Goal: Transaction & Acquisition: Purchase product/service

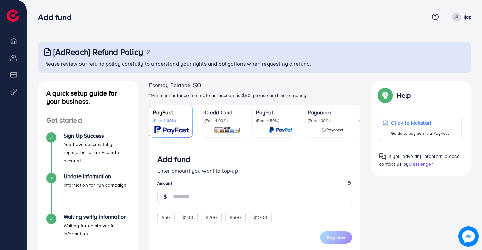
scroll to position [68, 0]
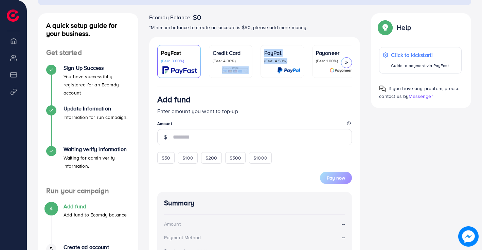
drag, startPoint x: 239, startPoint y: 86, endPoint x: 292, endPoint y: 86, distance: 52.6
click at [292, 86] on ul "PayFast (Fee: 3.60%) Credit Card (Fee: 4.00%) PayPal (Fee: 4.50%) Payoneer (Fee…" at bounding box center [254, 65] width 195 height 41
click at [291, 96] on div "Add fund" at bounding box center [254, 101] width 195 height 13
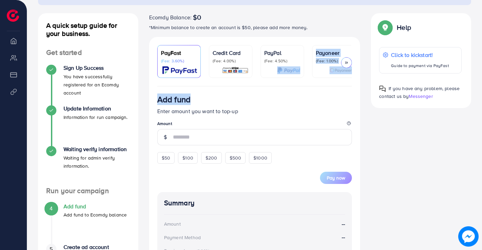
drag, startPoint x: 280, startPoint y: 88, endPoint x: 301, endPoint y: 87, distance: 21.1
click at [301, 87] on div "PayFast (Fee: 3.60%) Credit Card (Fee: 4.00%) PayPal (Fee: 4.50%) Payoneer (Fee…" at bounding box center [254, 198] width 211 height 323
click at [353, 97] on div "Add fund Enter amount you want to top-up Amount $50 $100 $200 $500 $1000 Pay no…" at bounding box center [254, 221] width 211 height 268
click at [345, 66] on div at bounding box center [346, 62] width 11 height 11
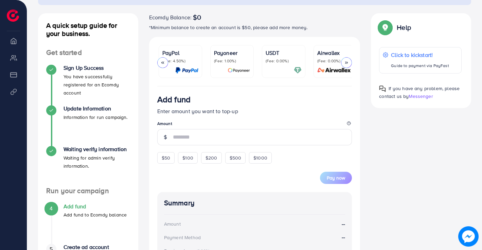
scroll to position [0, 107]
click at [344, 66] on div "Airwallex (Fee: 0.00%)" at bounding box center [330, 61] width 36 height 25
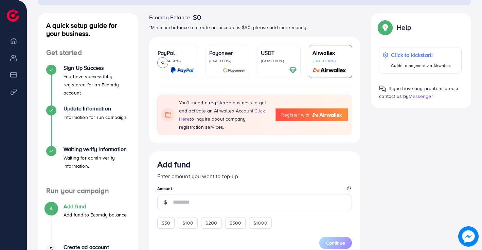
click at [344, 67] on img at bounding box center [329, 71] width 38 height 8
click at [165, 67] on div at bounding box center [162, 62] width 11 height 11
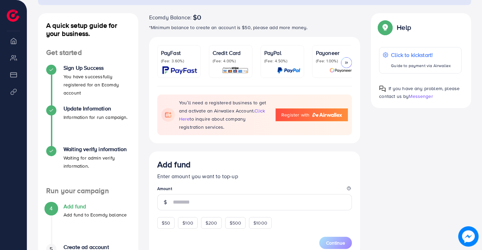
click at [165, 67] on img at bounding box center [179, 71] width 35 height 8
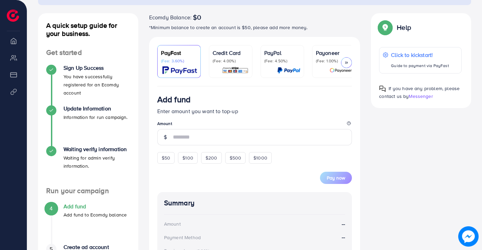
click at [165, 67] on img at bounding box center [179, 71] width 35 height 8
click at [180, 60] on p "(Fee: 3.60%)" at bounding box center [179, 60] width 36 height 5
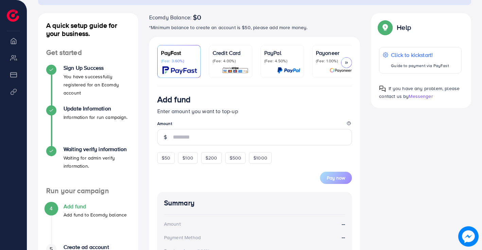
click at [180, 60] on p "(Fee: 3.60%)" at bounding box center [179, 60] width 36 height 5
click at [218, 64] on div "Credit Card (Fee: 4.00%)" at bounding box center [230, 61] width 36 height 25
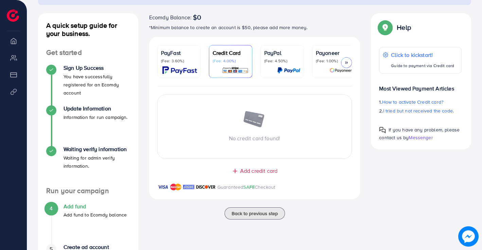
click at [179, 61] on p "(Fee: 3.60%)" at bounding box center [179, 60] width 36 height 5
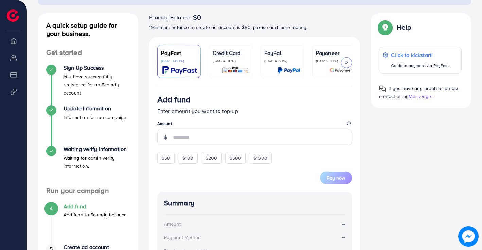
click at [179, 61] on p "(Fee: 3.60%)" at bounding box center [179, 60] width 36 height 5
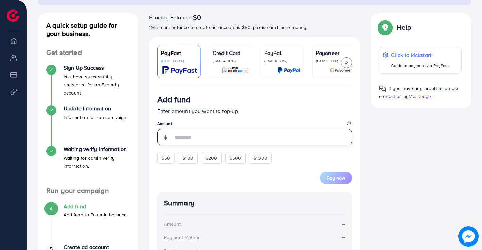
click at [315, 135] on input "number" at bounding box center [262, 137] width 179 height 16
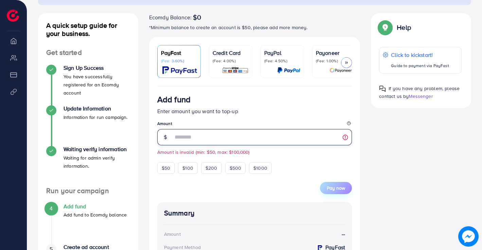
type input "*"
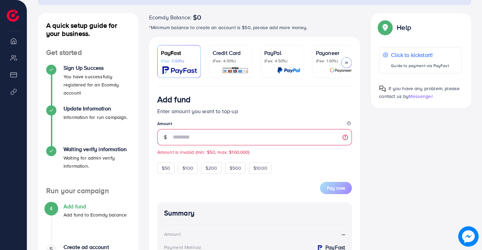
click at [232, 67] on img at bounding box center [235, 71] width 27 height 8
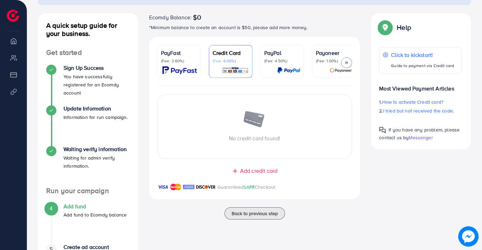
click at [247, 171] on span "Add credit card" at bounding box center [258, 171] width 37 height 8
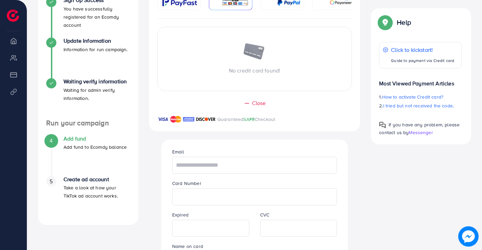
scroll to position [170, 0]
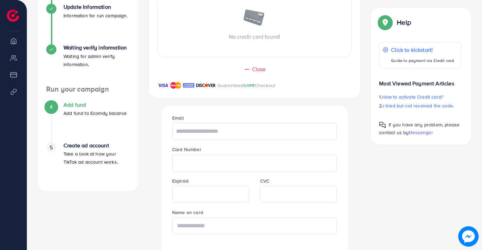
type input "**********"
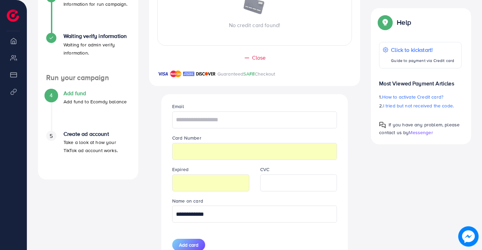
scroll to position [198, 0]
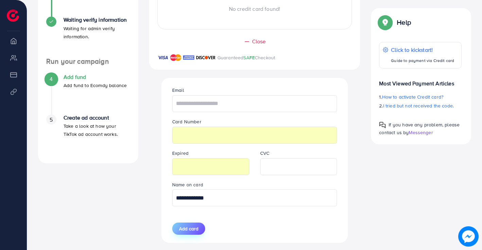
click at [184, 232] on span "Add card" at bounding box center [188, 229] width 19 height 7
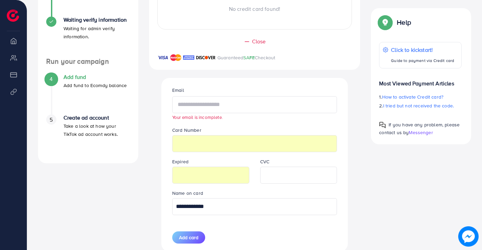
click at [204, 113] on input "text" at bounding box center [254, 104] width 165 height 17
type input "**********"
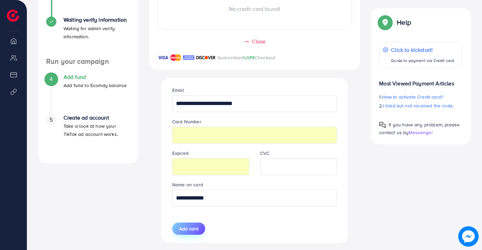
click at [184, 231] on span "Add card" at bounding box center [188, 229] width 19 height 7
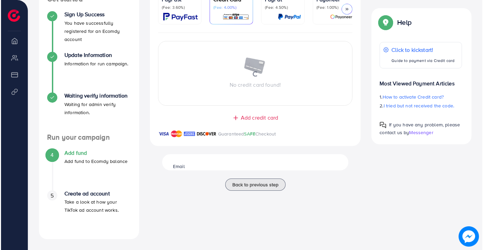
scroll to position [121, 0]
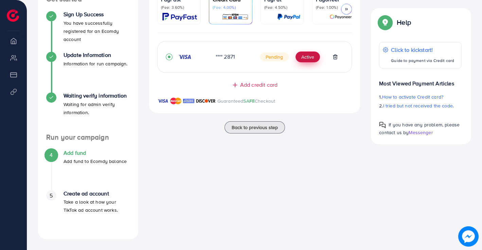
click at [313, 59] on button "Active" at bounding box center [307, 57] width 24 height 11
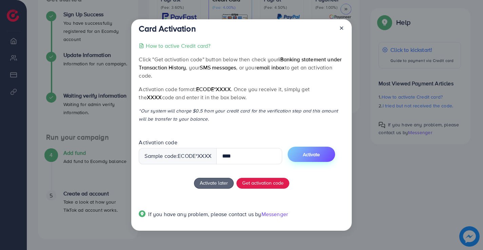
click at [313, 154] on span "Activate" at bounding box center [311, 154] width 17 height 7
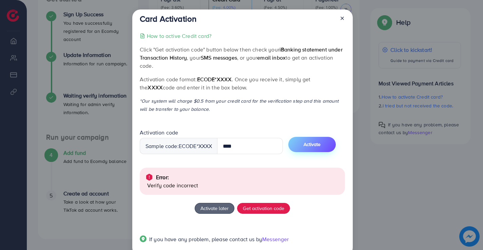
scroll to position [15, 0]
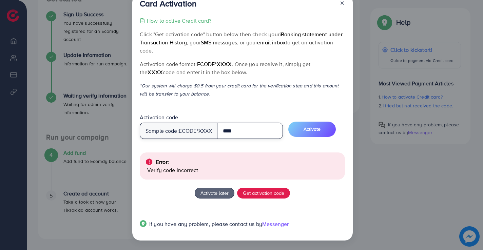
click at [248, 136] on input "****" at bounding box center [250, 131] width 66 height 16
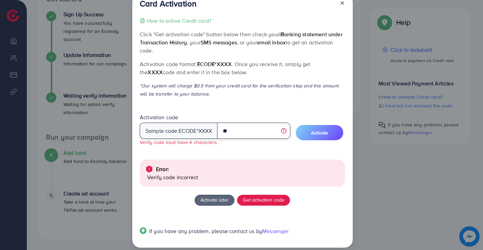
type input "*"
type input "****"
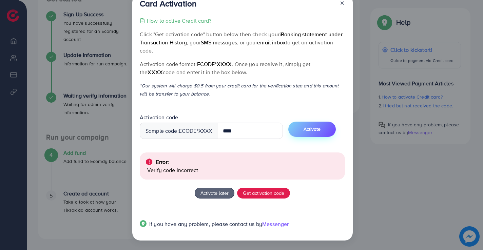
click at [317, 131] on span "Activate" at bounding box center [312, 129] width 17 height 7
click at [251, 194] on span "Get activation code" at bounding box center [263, 193] width 41 height 7
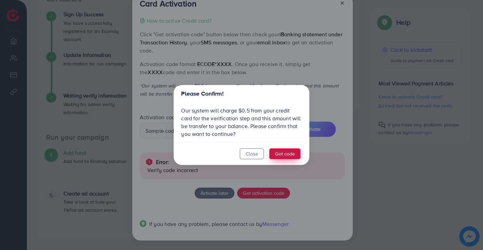
click at [279, 155] on button "Get code" at bounding box center [284, 154] width 31 height 11
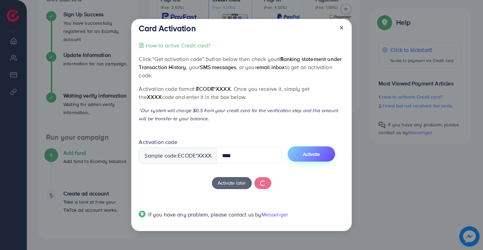
click at [314, 158] on button "Activate" at bounding box center [312, 154] width 48 height 15
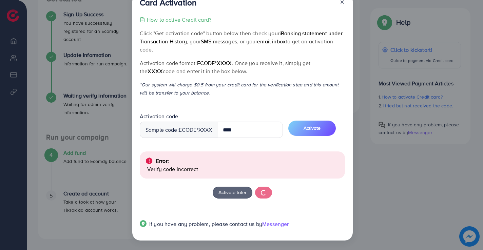
click at [340, 3] on icon at bounding box center [342, 1] width 5 height 5
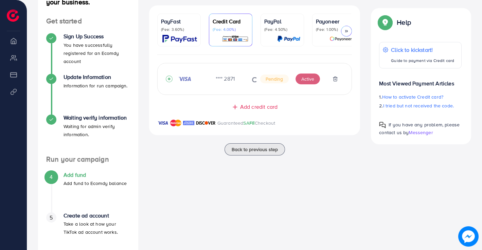
scroll to position [88, 0]
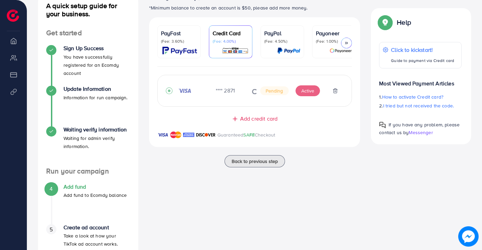
click at [307, 93] on div at bounding box center [254, 90] width 194 height 15
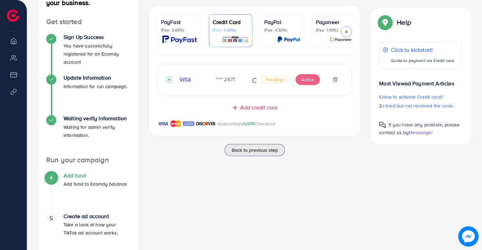
scroll to position [54, 0]
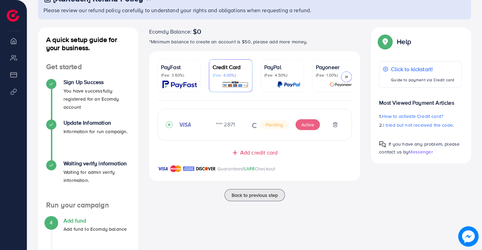
click at [237, 87] on img at bounding box center [235, 85] width 27 height 8
click at [335, 127] on div at bounding box center [254, 124] width 194 height 15
click at [281, 129] on div at bounding box center [254, 124] width 194 height 15
click at [313, 128] on div at bounding box center [254, 124] width 194 height 15
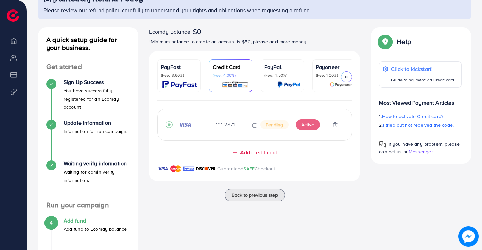
click at [335, 127] on div at bounding box center [254, 124] width 194 height 15
click at [241, 199] on span "Back to previous step" at bounding box center [254, 195] width 46 height 7
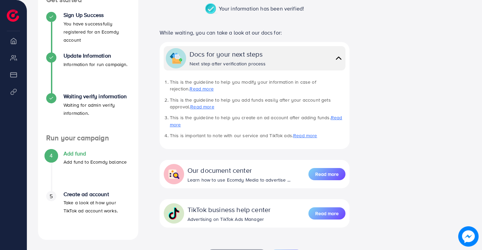
scroll to position [136, 0]
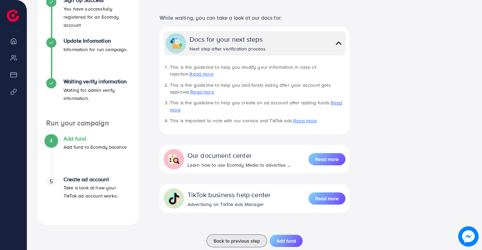
click at [76, 138] on h4 "Add fund" at bounding box center [94, 139] width 63 height 6
click at [76, 3] on h4 "Sign Up Success" at bounding box center [96, 0] width 67 height 6
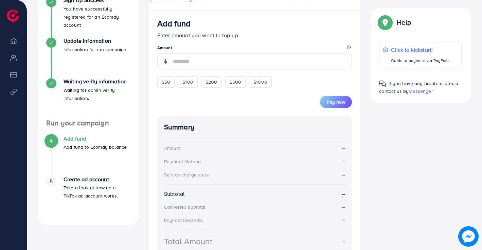
click at [76, 3] on h4 "Sign Up Success" at bounding box center [96, 0] width 67 height 6
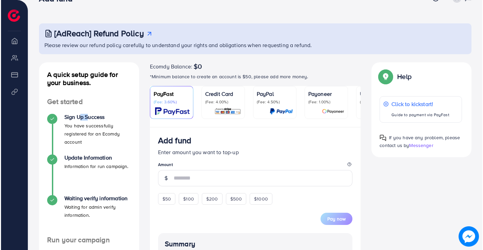
scroll to position [34, 0]
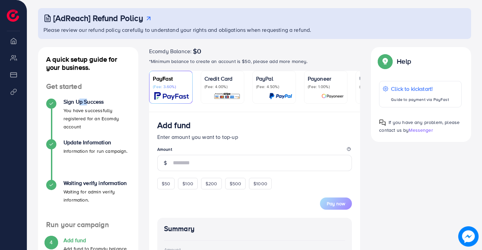
click at [180, 94] on img at bounding box center [171, 96] width 35 height 8
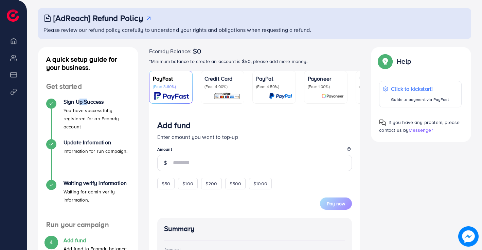
click at [180, 94] on img at bounding box center [171, 96] width 35 height 8
click at [234, 86] on p "(Fee: 4.00%)" at bounding box center [222, 86] width 36 height 5
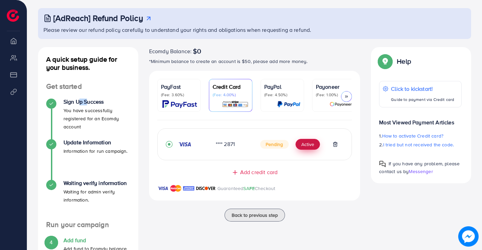
click at [308, 148] on button "Active" at bounding box center [307, 144] width 24 height 11
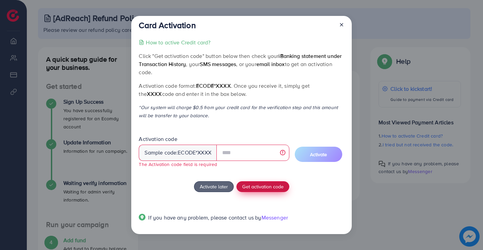
click at [242, 188] on span "Get activation code" at bounding box center [262, 186] width 41 height 7
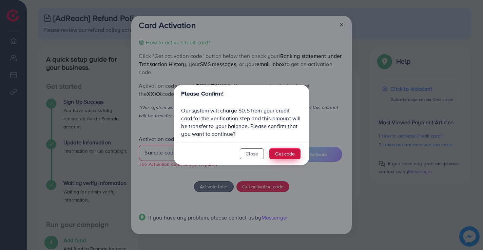
click at [294, 154] on button "Get code" at bounding box center [284, 154] width 31 height 11
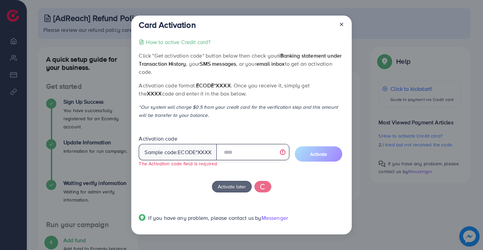
click at [286, 153] on input "text" at bounding box center [253, 152] width 73 height 16
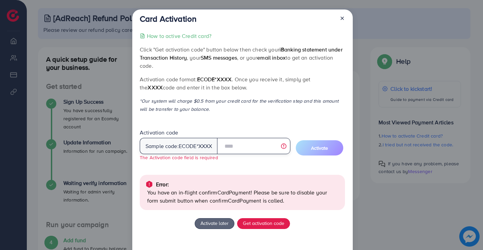
scroll to position [31, 0]
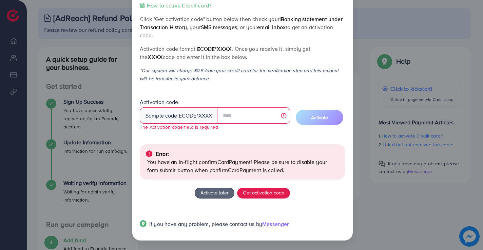
click at [322, 197] on div "Activate later Get activation code" at bounding box center [242, 193] width 205 height 11
click at [238, 121] on input "text" at bounding box center [253, 116] width 73 height 16
click at [270, 190] on span "Get activation code" at bounding box center [263, 192] width 41 height 7
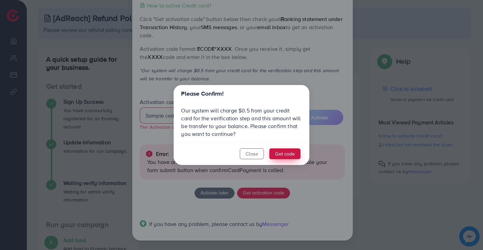
click at [280, 154] on button "Get code" at bounding box center [284, 154] width 31 height 11
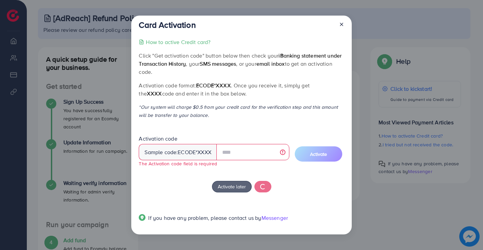
scroll to position [0, 0]
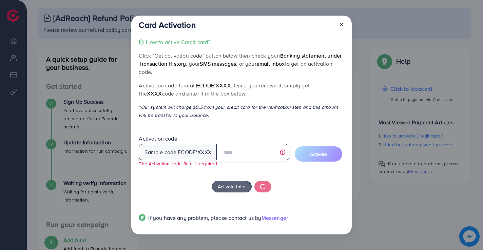
click at [261, 158] on input "text" at bounding box center [253, 152] width 73 height 16
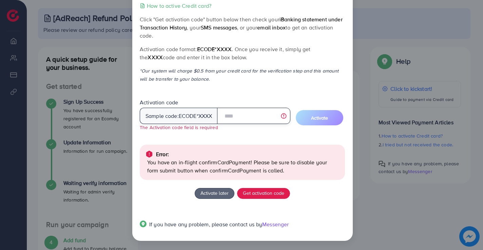
scroll to position [31, 0]
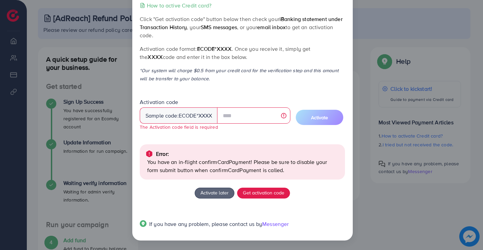
click at [307, 191] on div "Activate later Get activation code" at bounding box center [242, 193] width 205 height 11
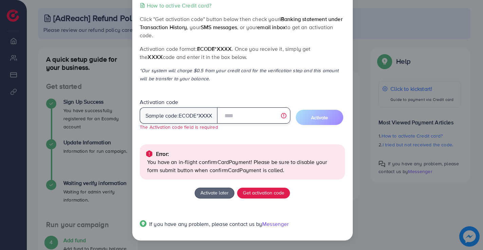
click at [229, 115] on input "text" at bounding box center [253, 116] width 73 height 16
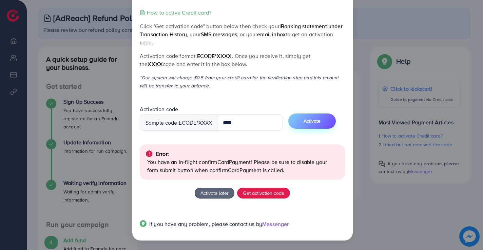
click at [305, 125] on button "Activate" at bounding box center [312, 121] width 48 height 15
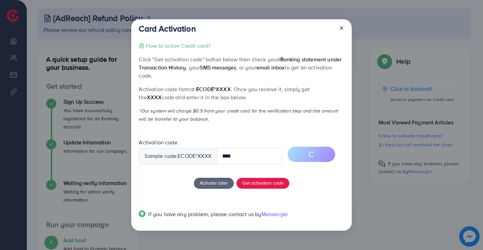
scroll to position [15, 0]
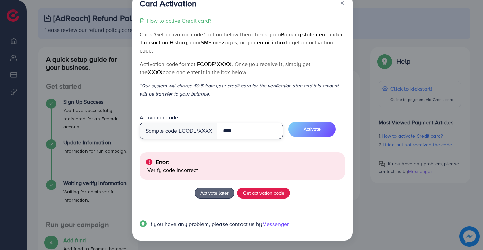
click at [255, 139] on input "****" at bounding box center [250, 131] width 66 height 16
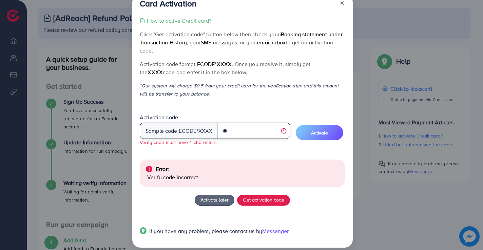
type input "*"
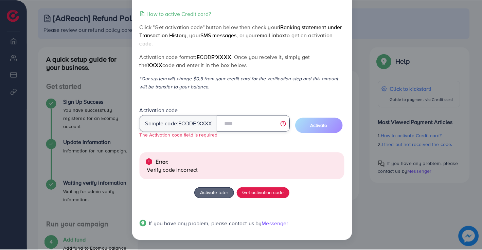
scroll to position [0, 0]
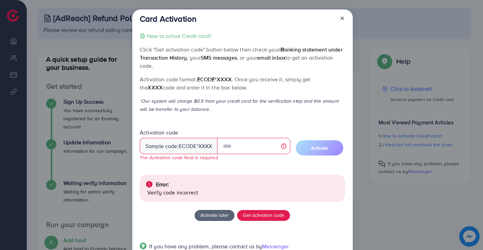
click at [342, 19] on icon at bounding box center [342, 18] width 5 height 5
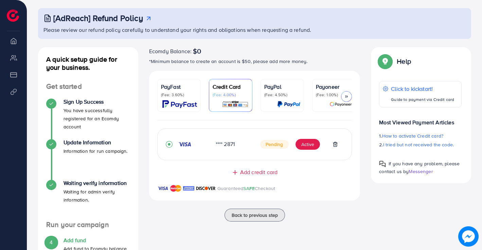
click at [292, 102] on img at bounding box center [288, 104] width 23 height 8
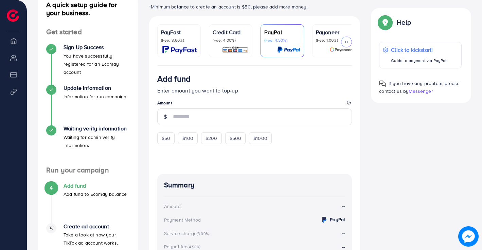
scroll to position [34, 0]
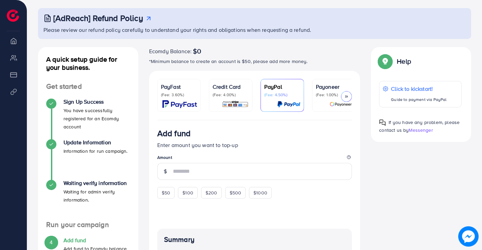
click at [343, 100] on div at bounding box center [346, 96] width 11 height 11
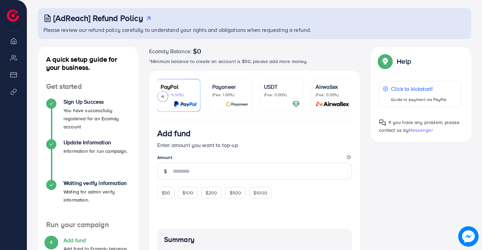
scroll to position [0, 107]
click at [343, 100] on div "Airwallex (Fee: 0.00%)" at bounding box center [330, 95] width 36 height 25
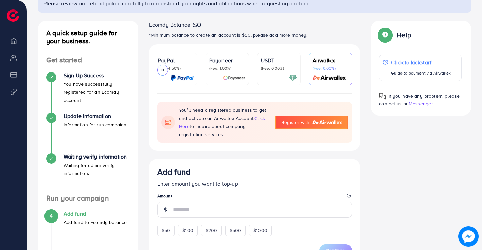
scroll to position [68, 0]
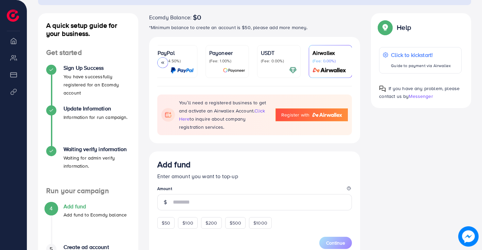
click at [164, 60] on icon at bounding box center [162, 62] width 5 height 5
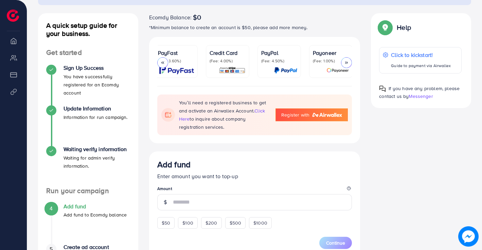
scroll to position [0, 0]
click at [164, 60] on p "(Fee: 3.60%)" at bounding box center [179, 60] width 36 height 5
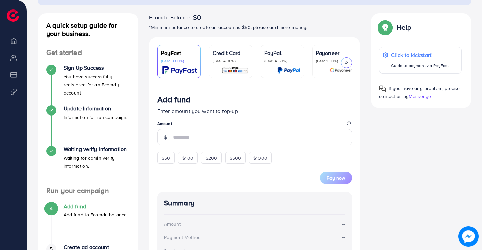
click at [164, 60] on p "(Fee: 3.60%)" at bounding box center [179, 60] width 36 height 5
drag, startPoint x: 174, startPoint y: 80, endPoint x: 172, endPoint y: 58, distance: 21.8
drag, startPoint x: 172, startPoint y: 58, endPoint x: 159, endPoint y: 61, distance: 13.4
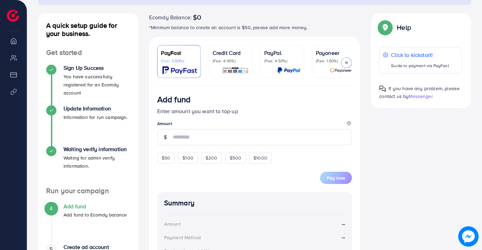
click at [159, 61] on link "PayFast (Fee: 3.60%)" at bounding box center [178, 61] width 43 height 33
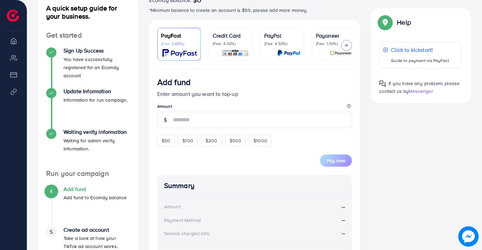
scroll to position [102, 0]
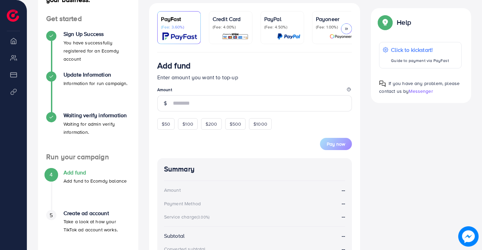
click at [221, 30] on div "Credit Card (Fee: 4.00%)" at bounding box center [230, 27] width 36 height 25
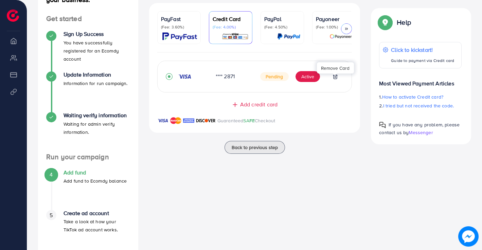
click at [334, 77] on icon at bounding box center [335, 76] width 3 height 4
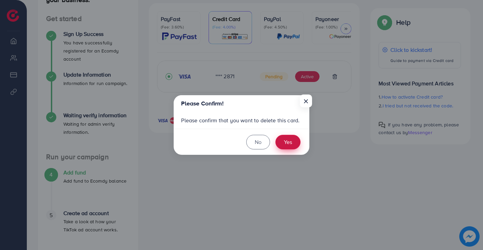
click at [285, 140] on button "Yes" at bounding box center [288, 142] width 25 height 15
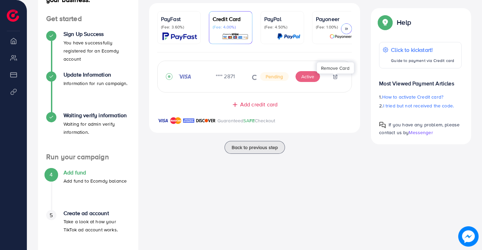
scroll to position [121, 0]
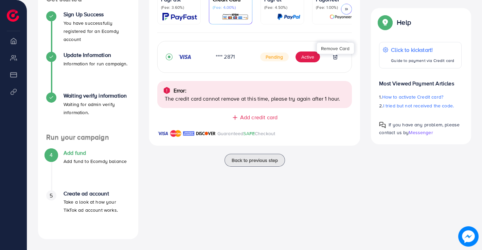
click at [335, 59] on icon at bounding box center [334, 56] width 5 height 5
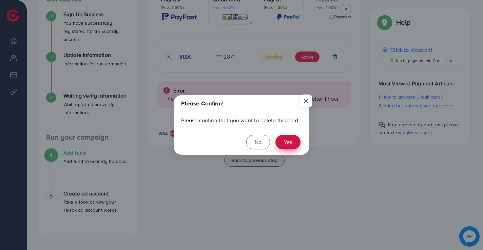
click at [289, 140] on button "Yes" at bounding box center [288, 142] width 25 height 15
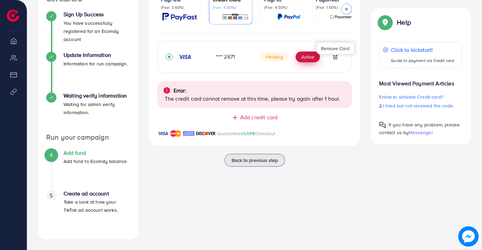
click at [306, 61] on button "Active" at bounding box center [307, 57] width 24 height 11
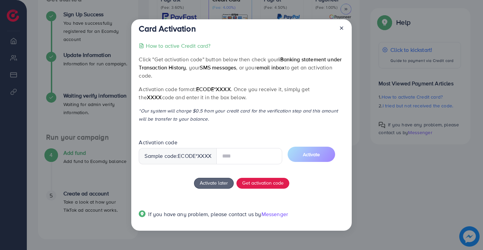
click at [260, 157] on input "text" at bounding box center [250, 156] width 66 height 16
click at [214, 196] on div "How to active Credit card? Click "Get activation code" button below then check …" at bounding box center [241, 134] width 205 height 185
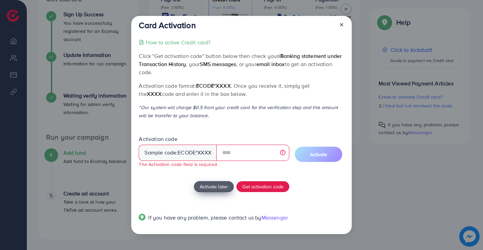
click at [218, 188] on span "Activate later" at bounding box center [214, 186] width 28 height 7
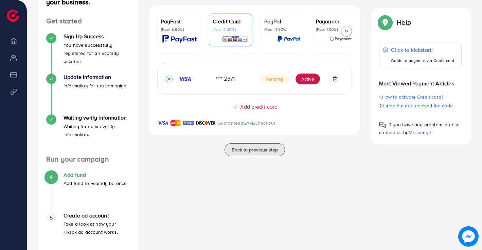
scroll to position [88, 0]
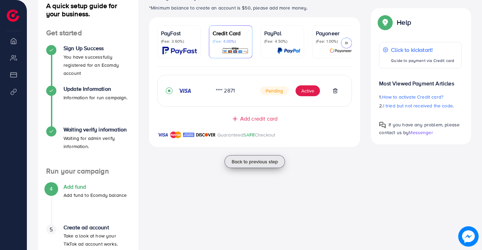
click at [249, 165] on span "Back to previous step" at bounding box center [254, 161] width 46 height 7
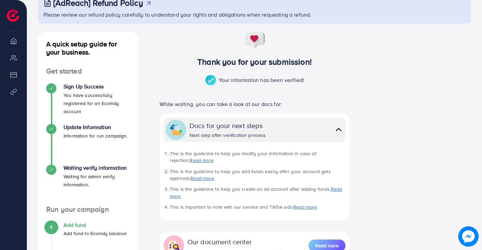
scroll to position [68, 0]
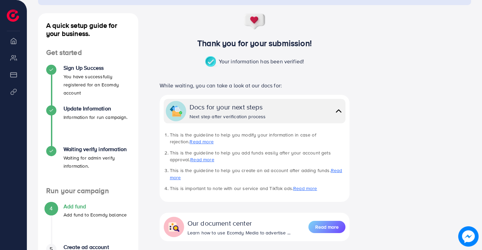
click at [81, 210] on h4 "Add fund" at bounding box center [94, 207] width 63 height 6
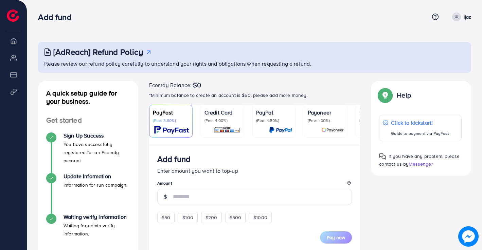
click at [229, 127] on img at bounding box center [226, 130] width 27 height 8
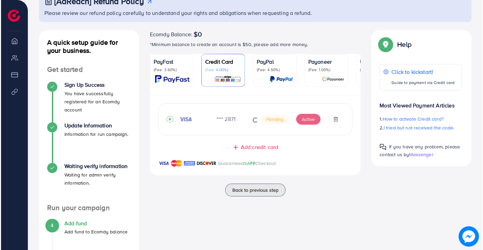
scroll to position [68, 0]
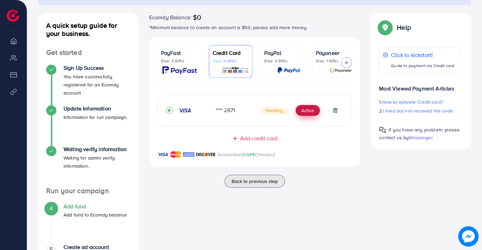
click at [310, 116] on button "Active" at bounding box center [307, 110] width 24 height 11
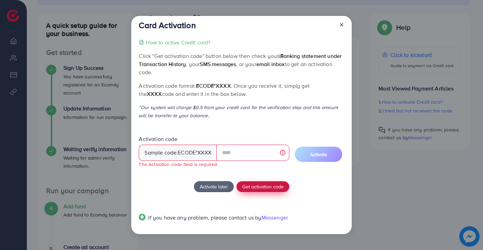
click at [242, 184] on span "Get activation code" at bounding box center [262, 186] width 41 height 7
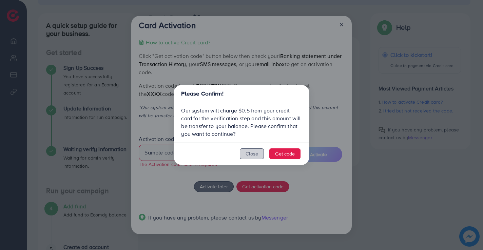
click at [249, 155] on button "Close" at bounding box center [252, 154] width 24 height 11
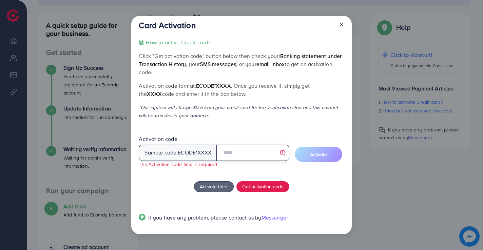
click at [245, 154] on input "text" at bounding box center [253, 153] width 73 height 16
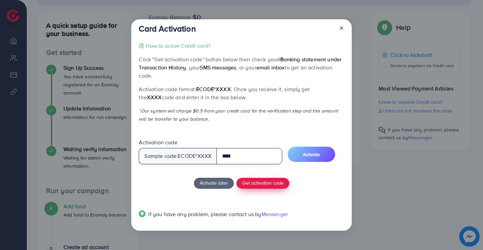
type input "****"
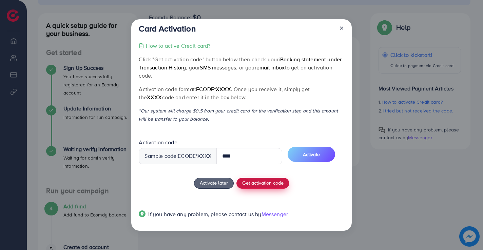
click at [256, 182] on span "Get activation code" at bounding box center [262, 183] width 41 height 7
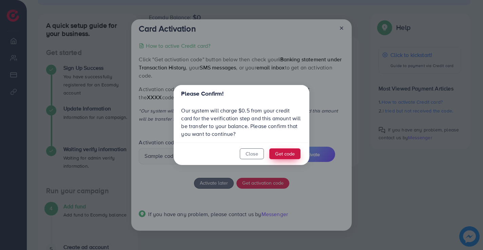
click at [292, 154] on button "Get code" at bounding box center [284, 154] width 31 height 11
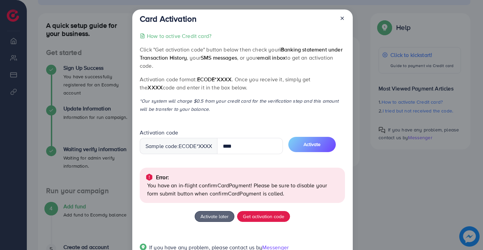
scroll to position [23, 0]
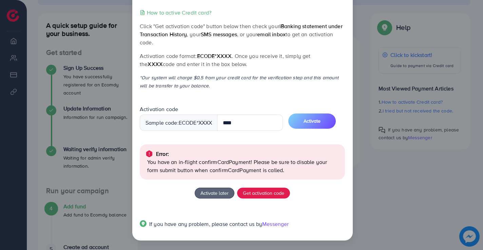
click at [79, 224] on div "Card Activation How to active Credit card? Click "Get activation code" button b…" at bounding box center [241, 125] width 483 height 250
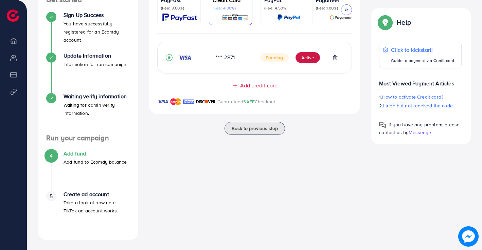
scroll to position [121, 0]
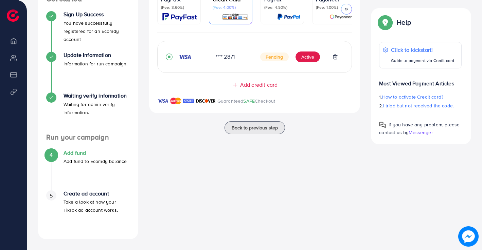
click at [80, 198] on div "Create ad account Take a look at how your TikTok ad account works." at bounding box center [96, 203] width 67 height 24
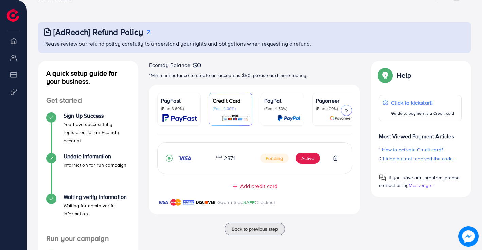
scroll to position [20, 0]
click at [235, 116] on img at bounding box center [235, 119] width 27 height 8
click at [344, 111] on icon at bounding box center [346, 111] width 5 height 5
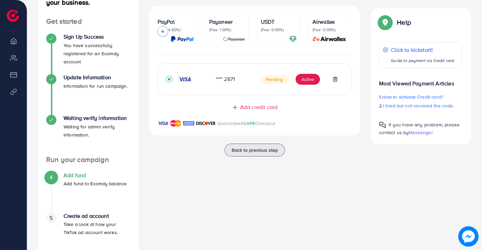
scroll to position [88, 0]
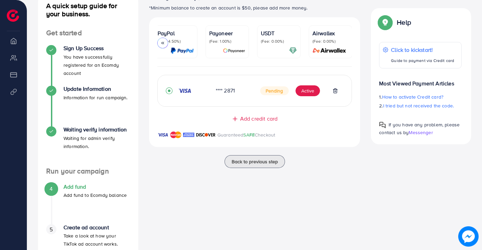
click at [244, 121] on span "Add credit card" at bounding box center [258, 119] width 37 height 8
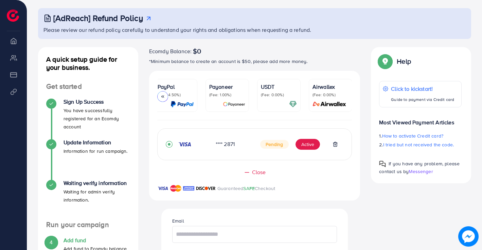
scroll to position [0, 0]
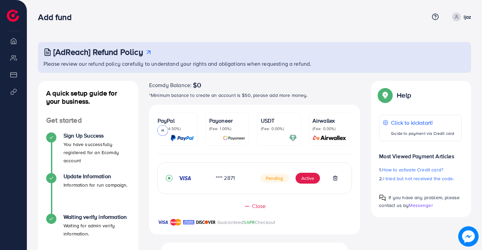
click at [160, 131] on icon at bounding box center [162, 130] width 5 height 5
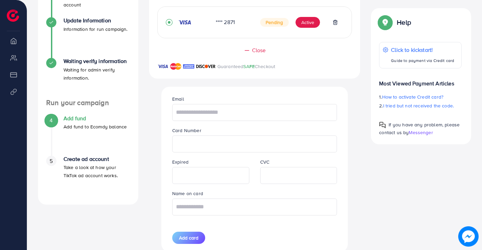
scroll to position [200, 0]
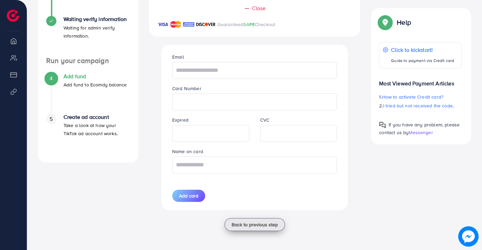
click at [247, 222] on span "Back to previous step" at bounding box center [254, 225] width 46 height 7
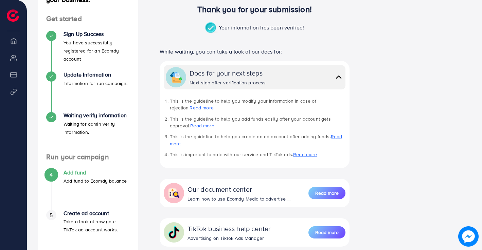
scroll to position [136, 0]
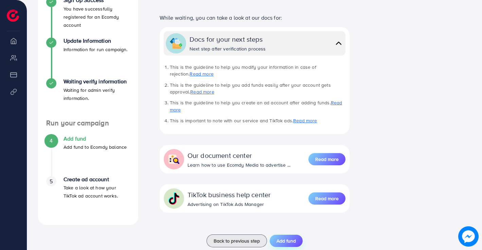
click at [277, 241] on span "Add fund" at bounding box center [285, 241] width 19 height 7
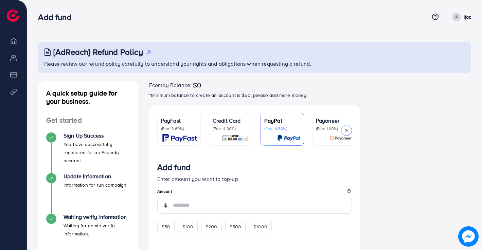
click at [345, 131] on icon at bounding box center [346, 130] width 5 height 5
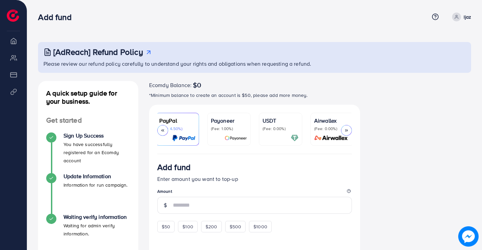
scroll to position [0, 107]
click at [162, 134] on div at bounding box center [162, 130] width 11 height 11
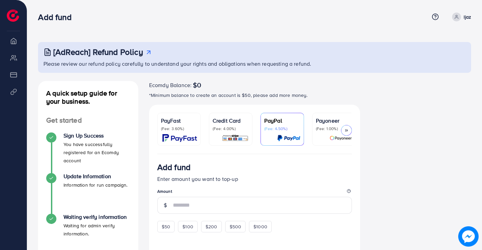
scroll to position [34, 0]
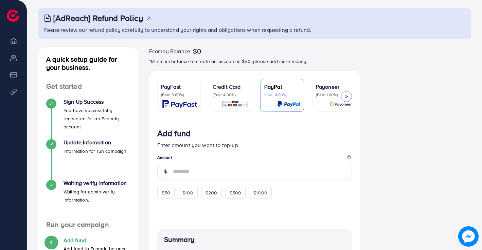
click at [185, 106] on img at bounding box center [179, 104] width 35 height 8
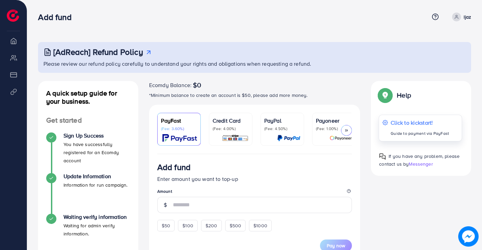
click at [420, 125] on p "Click to kickstart!" at bounding box center [419, 123] width 58 height 8
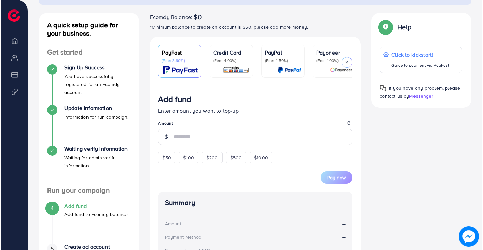
scroll to position [68, 0]
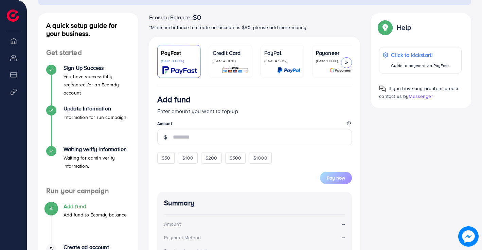
click at [238, 62] on p "(Fee: 4.00%)" at bounding box center [230, 60] width 36 height 5
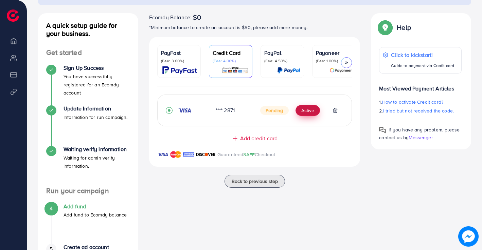
click at [300, 110] on button "Active" at bounding box center [307, 110] width 24 height 11
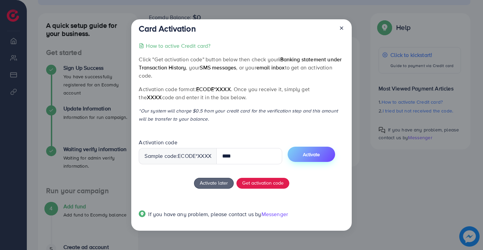
type input "****"
click at [319, 153] on span "Activate" at bounding box center [311, 154] width 17 height 7
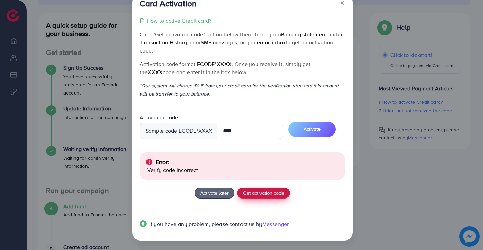
click at [271, 194] on span "Get activation code" at bounding box center [263, 193] width 41 height 7
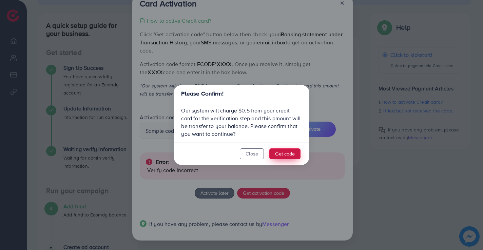
click at [285, 154] on button "Get code" at bounding box center [284, 154] width 31 height 11
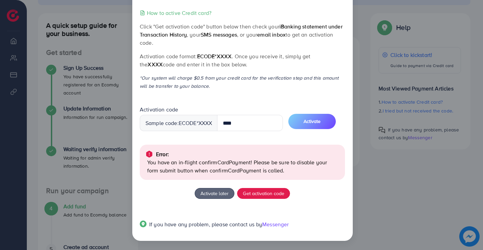
scroll to position [23, 0]
click at [229, 193] on button "Activate later" at bounding box center [215, 193] width 40 height 11
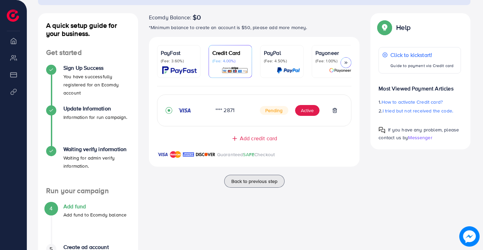
scroll to position [0, 0]
click at [315, 116] on button "Active" at bounding box center [307, 110] width 24 height 11
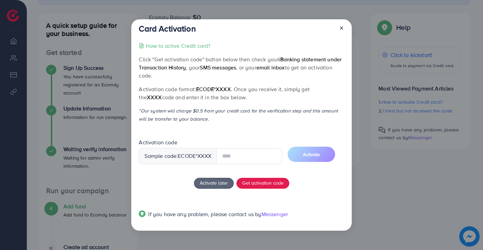
click at [250, 158] on input "text" at bounding box center [250, 156] width 66 height 16
click at [329, 159] on button "Activate" at bounding box center [312, 154] width 48 height 15
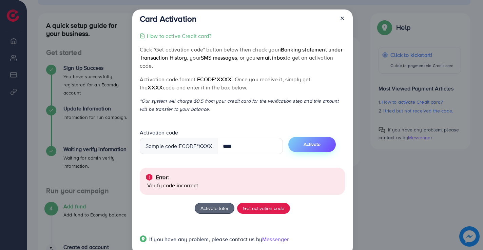
scroll to position [15, 0]
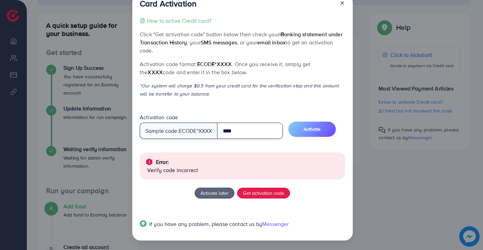
click at [243, 134] on input "****" at bounding box center [250, 131] width 66 height 16
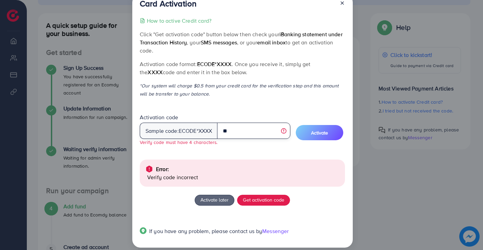
type input "*"
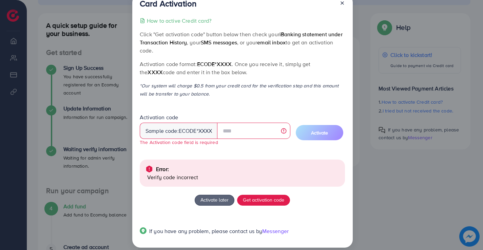
click at [342, 3] on icon at bounding box center [342, 2] width 5 height 5
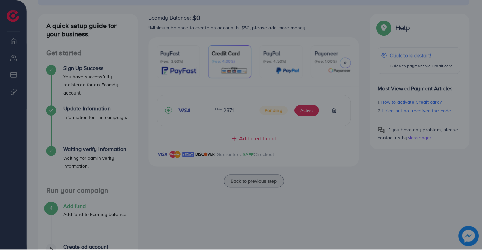
scroll to position [0, 0]
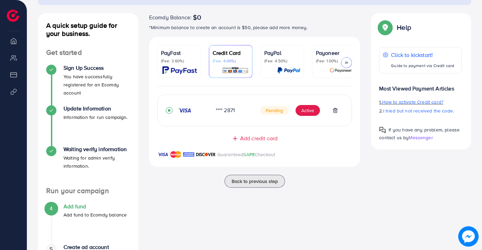
click at [393, 103] on span "How to activate Credit card?" at bounding box center [412, 102] width 61 height 7
click at [309, 116] on button "Active" at bounding box center [307, 110] width 24 height 11
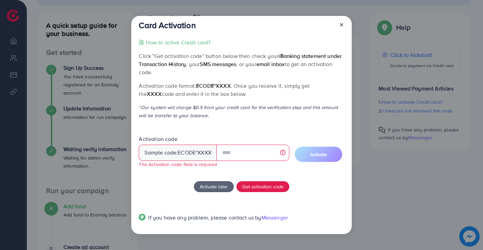
click at [344, 21] on div "Card Activation How to active Credit card? Click "Get activation code" button b…" at bounding box center [241, 125] width 221 height 219
click at [343, 23] on icon at bounding box center [341, 24] width 5 height 5
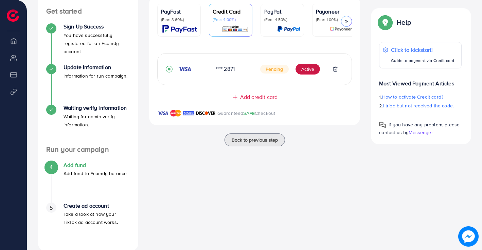
scroll to position [121, 0]
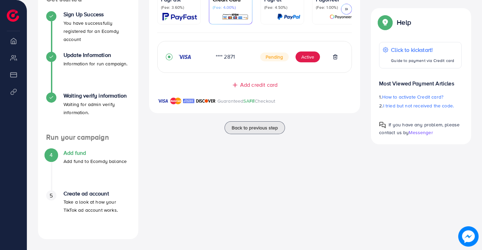
click at [78, 194] on h4 "Create ad account" at bounding box center [96, 194] width 67 height 6
click at [309, 61] on button "Active" at bounding box center [307, 57] width 24 height 11
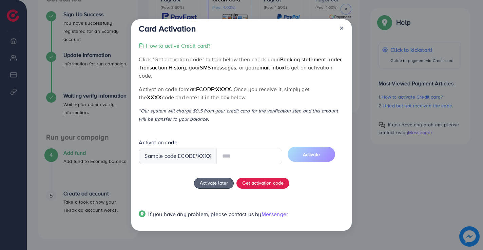
click at [343, 28] on div at bounding box center [339, 30] width 11 height 13
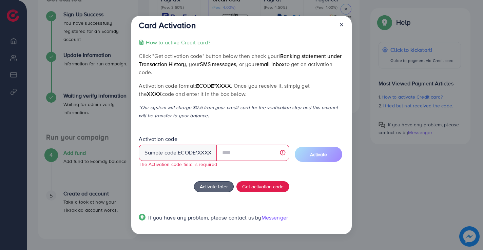
click at [345, 24] on div "Card Activation How to active Credit card? Click "Get activation code" button b…" at bounding box center [241, 125] width 221 height 219
click at [342, 24] on icon at bounding box center [341, 24] width 5 height 5
